Goal: Find specific page/section: Find specific page/section

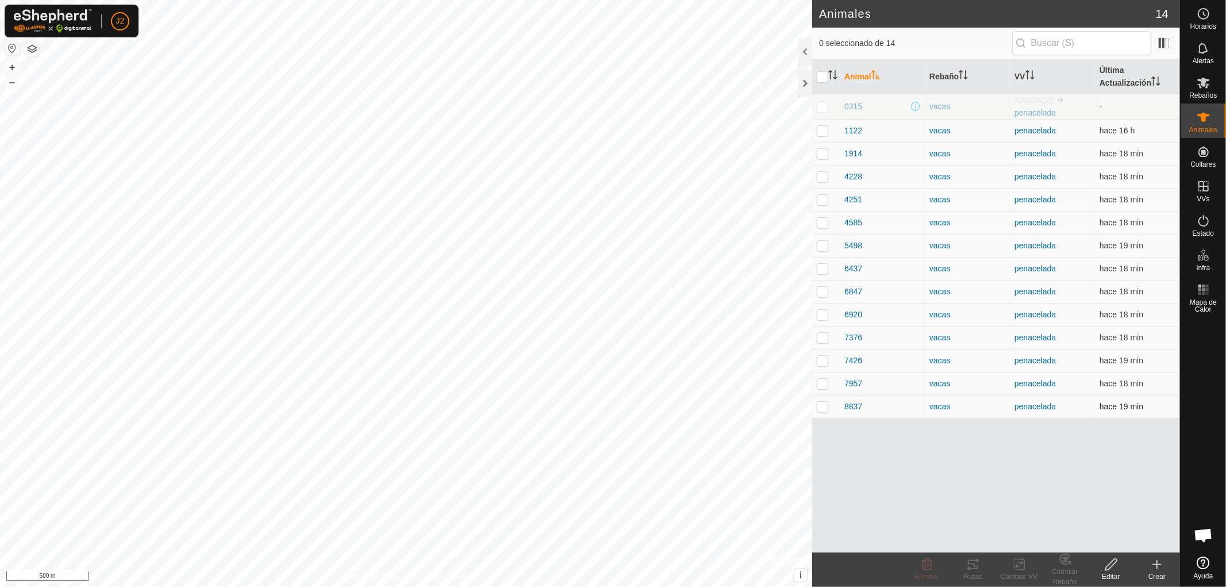
click at [820, 409] on p-checkbox at bounding box center [822, 406] width 11 height 9
click at [969, 564] on icon at bounding box center [973, 564] width 10 height 9
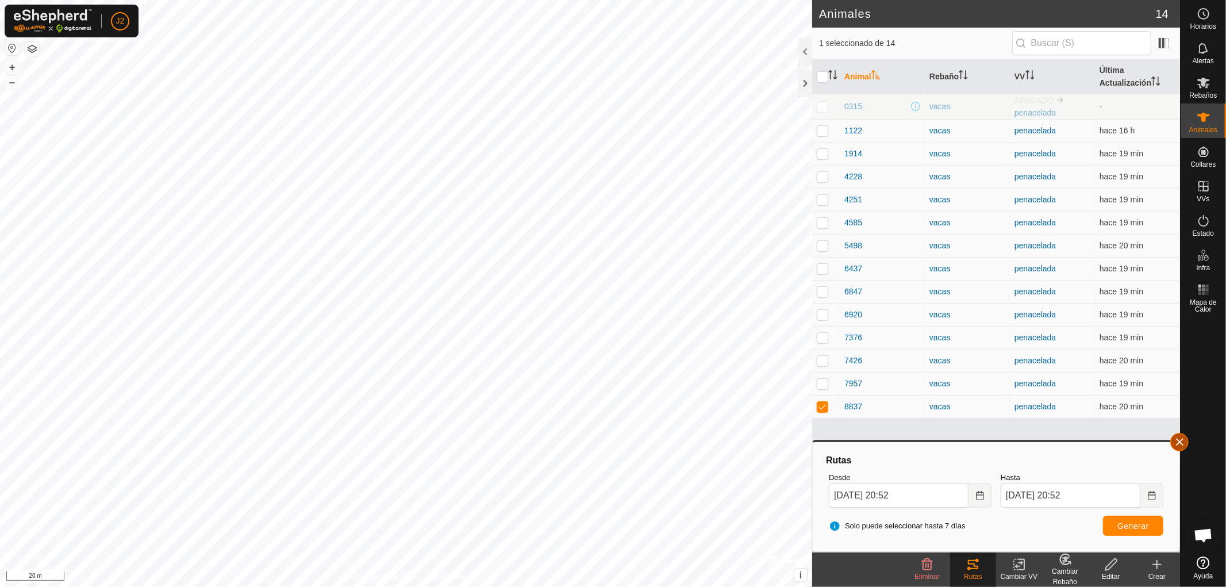
click at [1181, 443] on button "button" at bounding box center [1180, 442] width 18 height 18
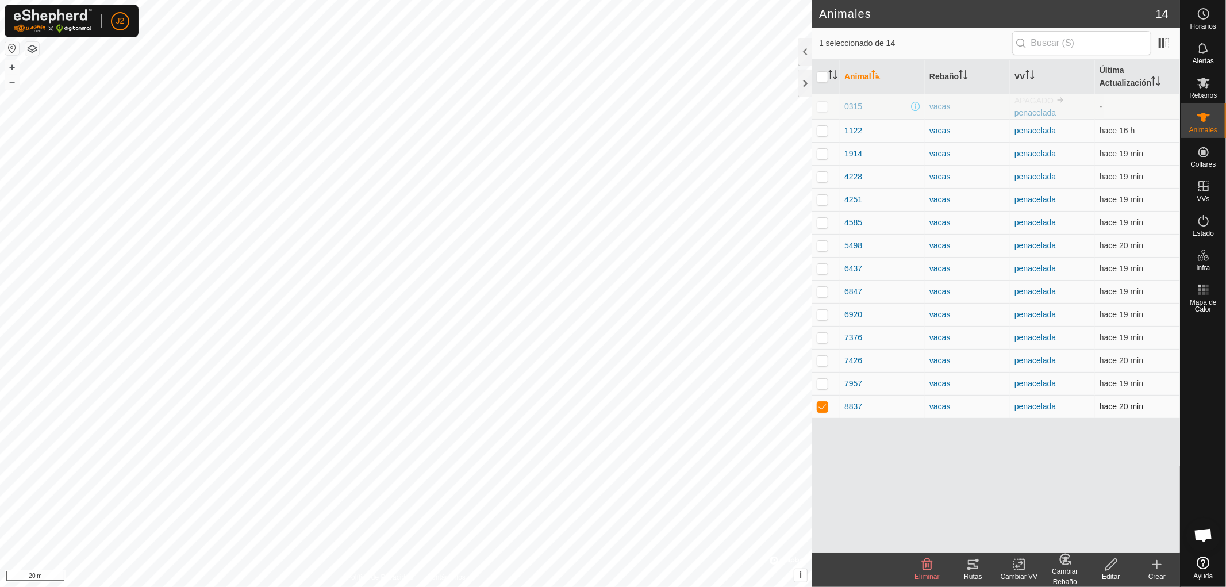
click at [820, 404] on p-checkbox at bounding box center [822, 406] width 11 height 9
checkbox input "false"
click at [820, 382] on p-checkbox at bounding box center [822, 383] width 11 height 9
click at [970, 573] on div "Rutas" at bounding box center [973, 576] width 46 height 10
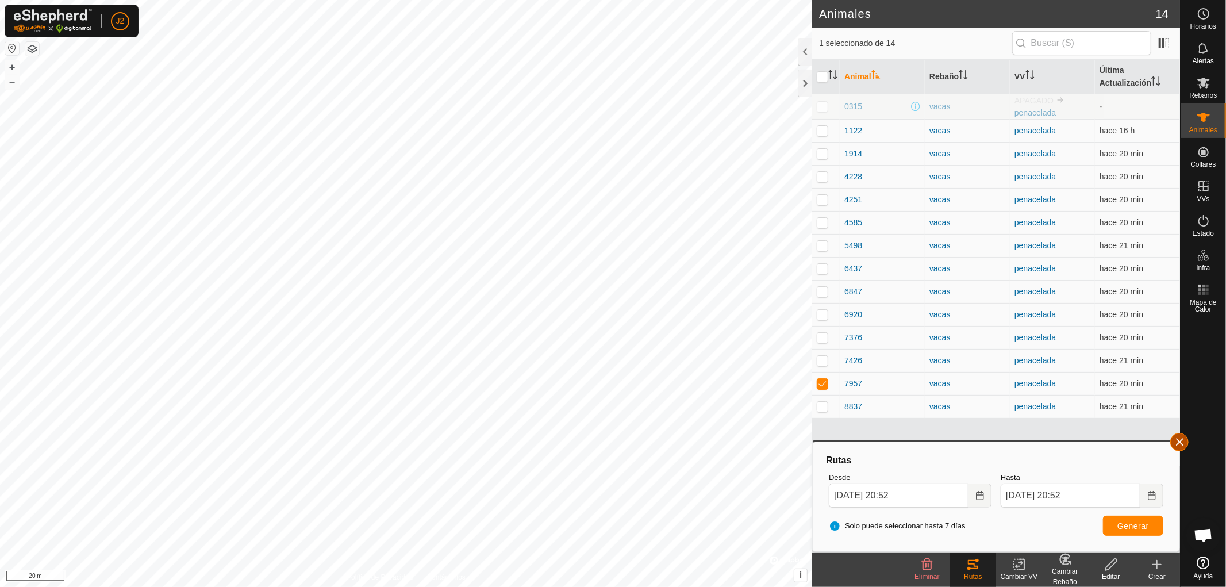
click at [1181, 440] on button "button" at bounding box center [1180, 442] width 18 height 18
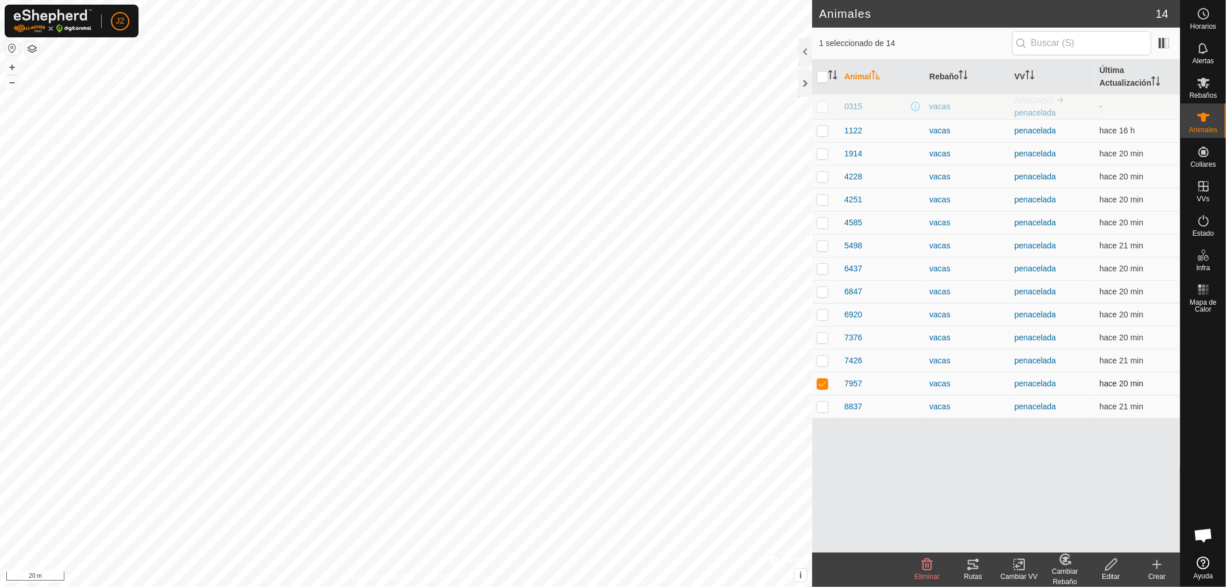
click at [820, 380] on p-checkbox at bounding box center [822, 383] width 11 height 9
checkbox input "false"
click at [825, 360] on p-checkbox at bounding box center [822, 360] width 11 height 9
click at [973, 571] on div "Rutas" at bounding box center [973, 576] width 46 height 10
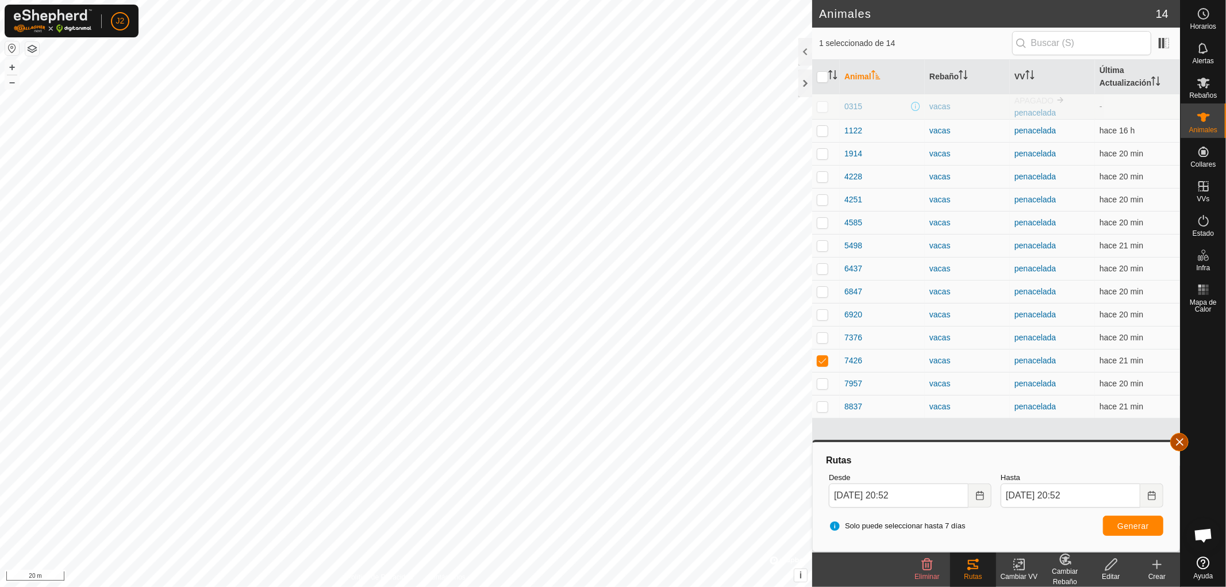
click at [1180, 438] on button "button" at bounding box center [1180, 442] width 18 height 18
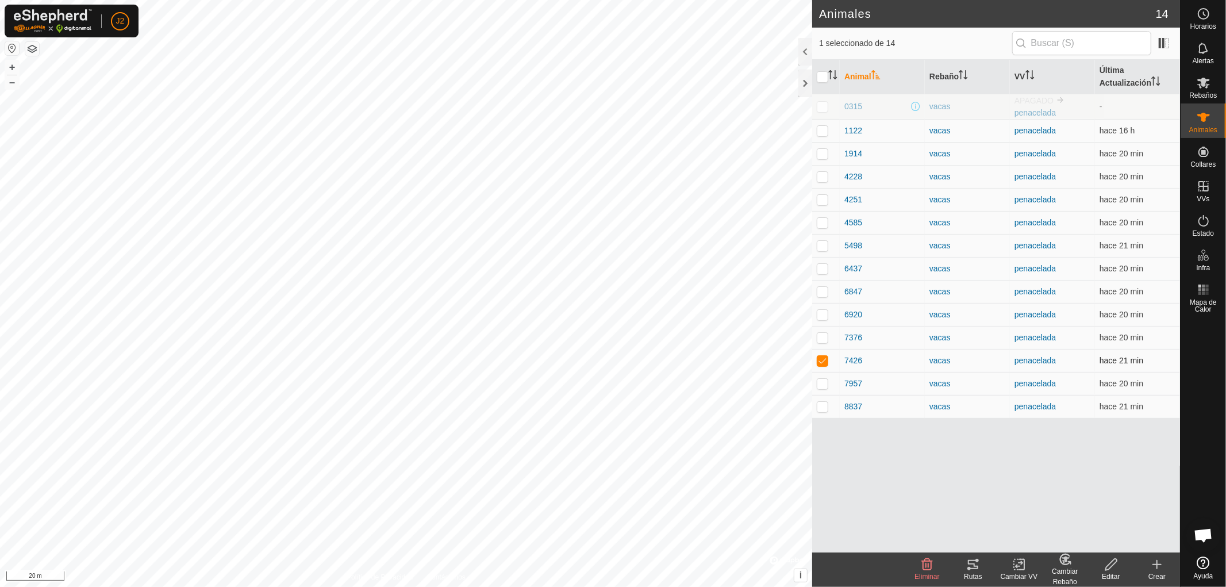
click at [823, 362] on p-checkbox at bounding box center [822, 360] width 11 height 9
checkbox input "false"
click at [824, 336] on p-checkbox at bounding box center [822, 337] width 11 height 9
click at [977, 565] on icon at bounding box center [973, 565] width 14 height 14
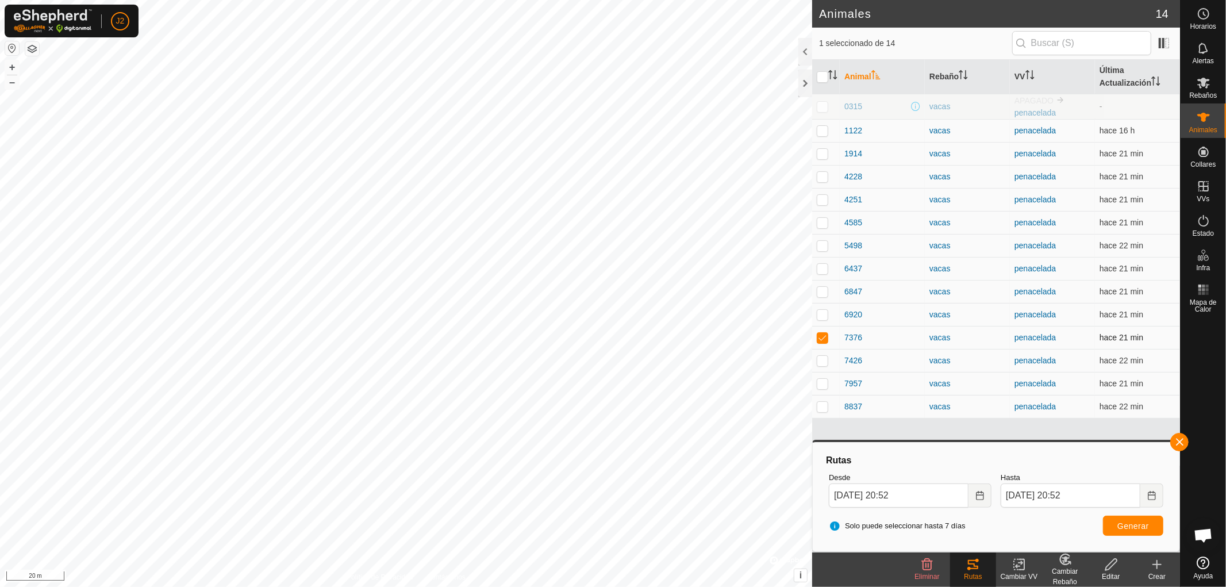
click at [823, 340] on p-checkbox at bounding box center [822, 337] width 11 height 9
checkbox input "false"
click at [1177, 441] on button "button" at bounding box center [1180, 442] width 18 height 18
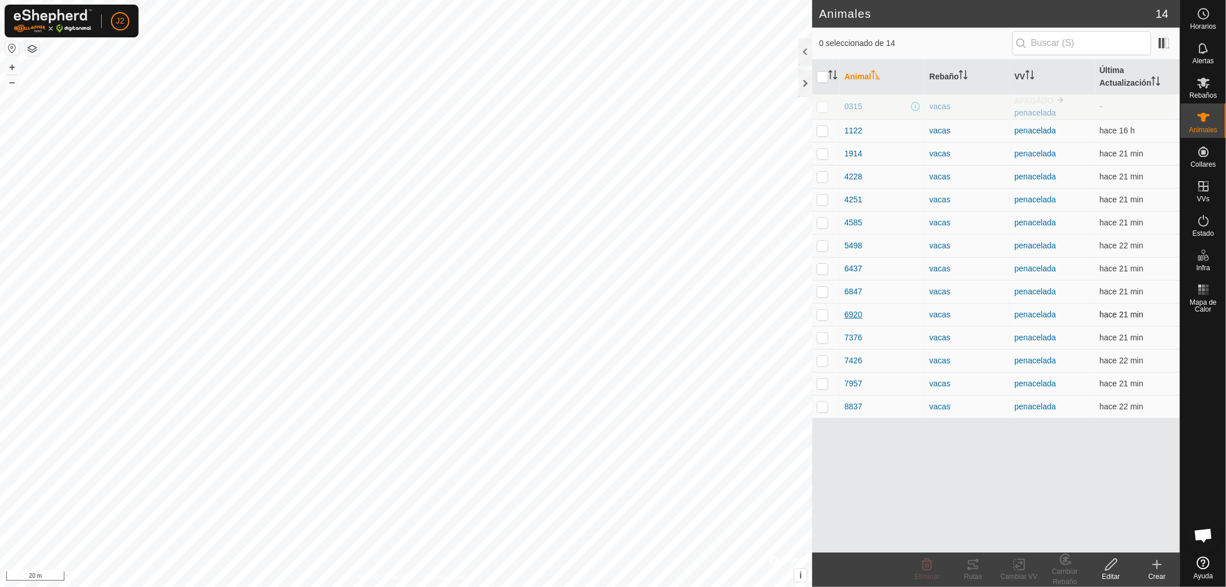
click at [857, 317] on span "6920" at bounding box center [854, 315] width 18 height 12
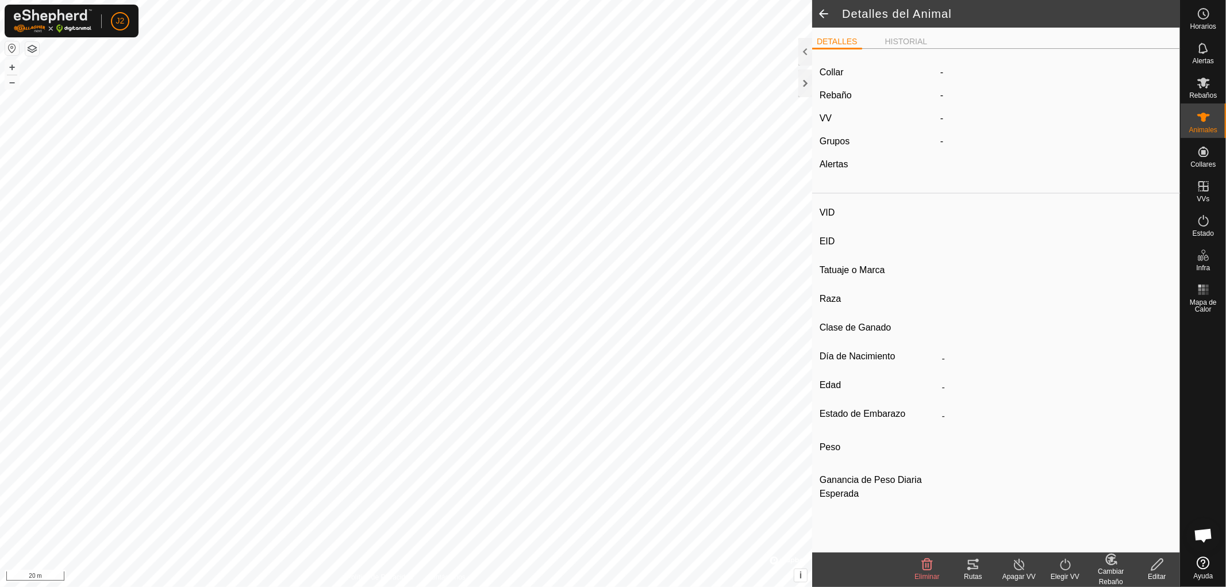
type input "6920"
type input "-"
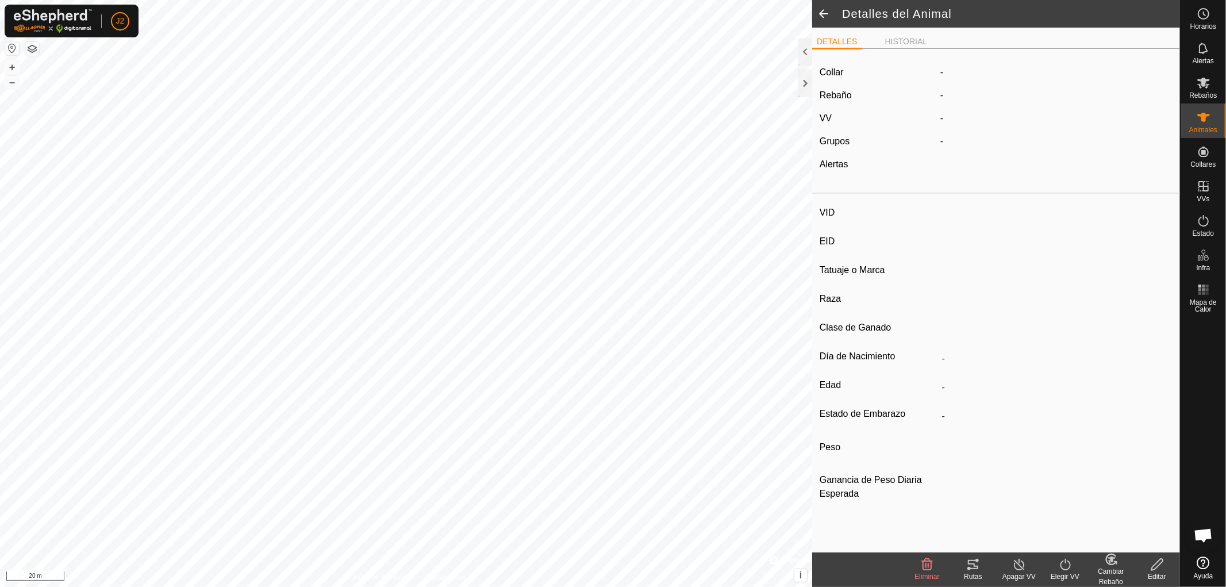
type input "0 kg"
type input "-"
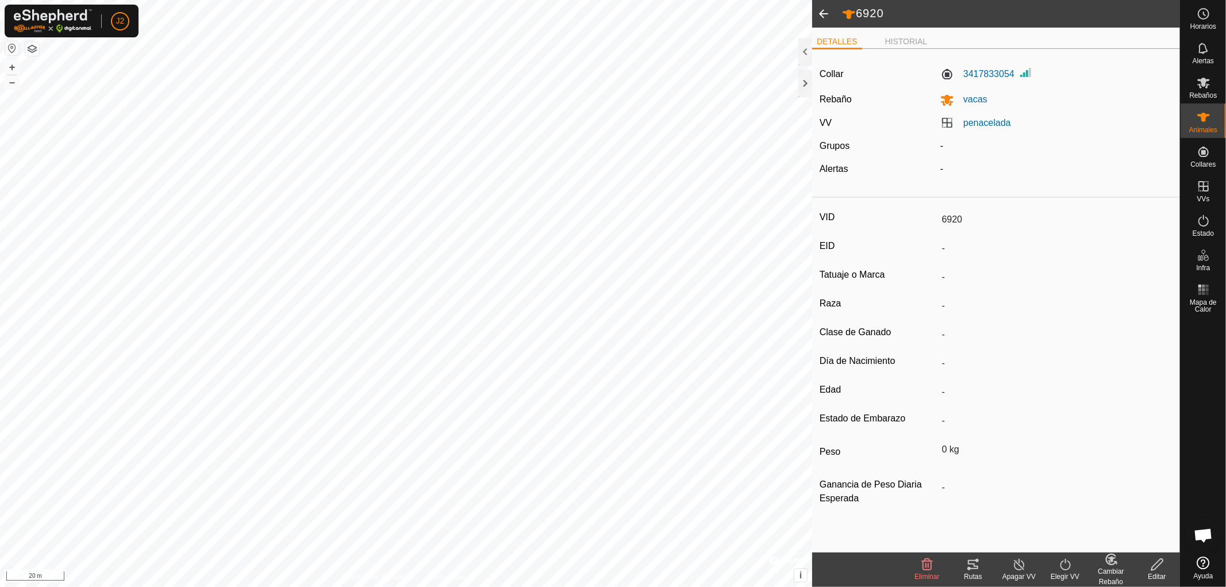
click at [968, 576] on div "Rutas" at bounding box center [973, 576] width 46 height 10
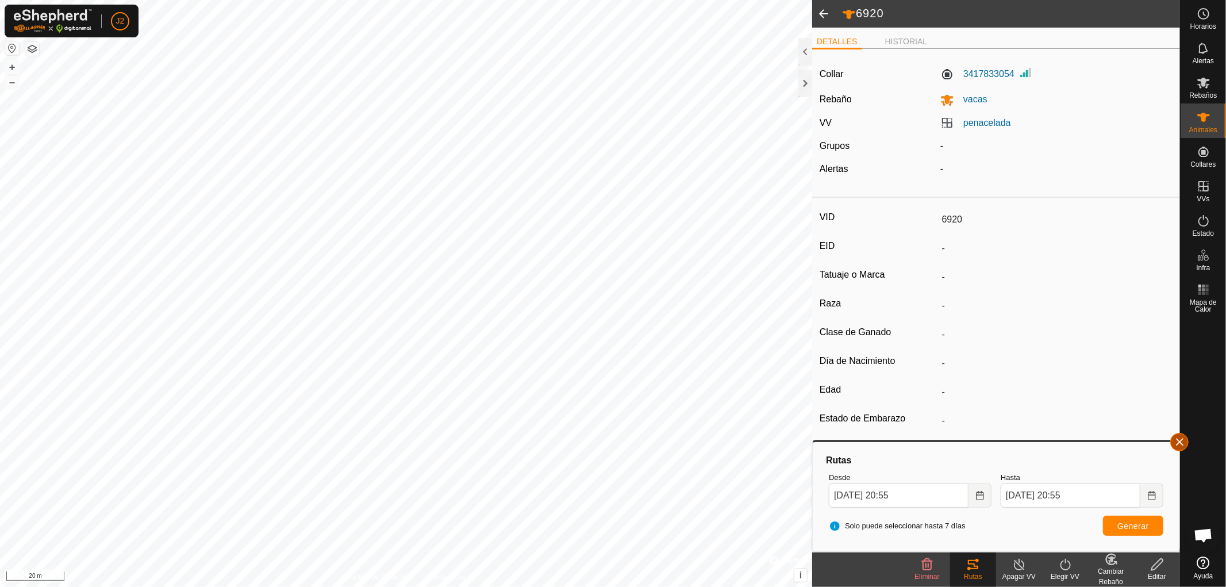
click at [1177, 443] on button "button" at bounding box center [1180, 442] width 18 height 18
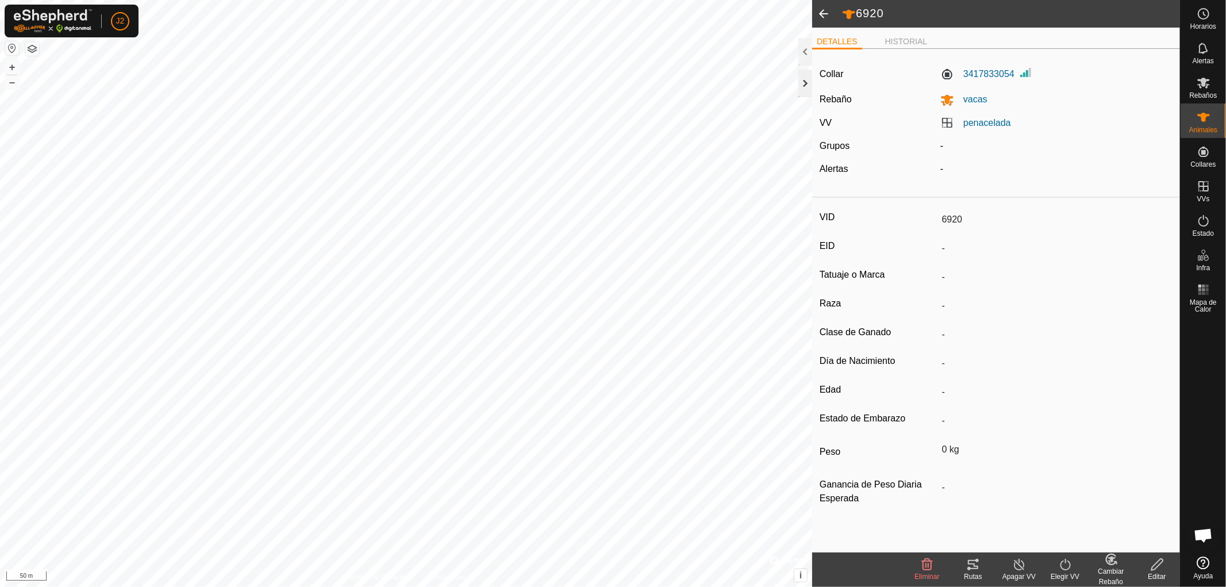
click at [807, 78] on div at bounding box center [806, 84] width 14 height 28
